Goal: Task Accomplishment & Management: Manage account settings

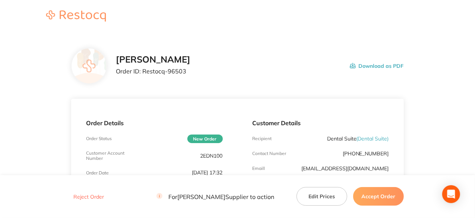
scroll to position [186, 0]
drag, startPoint x: 184, startPoint y: 71, endPoint x: 144, endPoint y: 73, distance: 39.9
click at [144, 73] on p "Order ID: Restocq- 96503" at bounding box center [153, 71] width 75 height 7
click at [190, 74] on p "Order ID: Restocq- 96503" at bounding box center [153, 71] width 75 height 7
drag, startPoint x: 184, startPoint y: 73, endPoint x: 143, endPoint y: 72, distance: 41.4
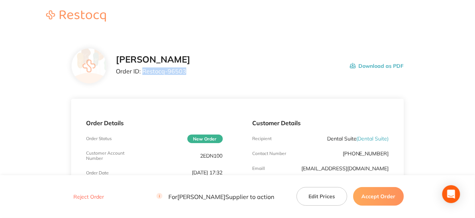
click at [143, 72] on p "Order ID: Restocq- 96503" at bounding box center [153, 71] width 75 height 7
copy p "Restocq- 96503"
click at [389, 201] on button "Accept Order" at bounding box center [378, 196] width 51 height 19
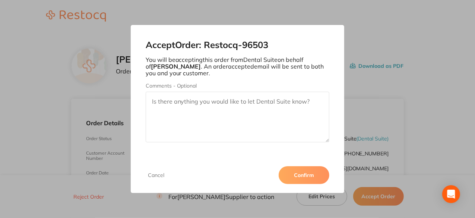
click at [313, 172] on button "Confirm" at bounding box center [304, 175] width 51 height 18
